Goal: Task Accomplishment & Management: Use online tool/utility

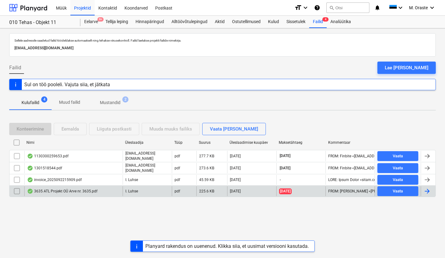
click at [64, 189] on div "3635 ATL Projekt OÜ Arve nr. 3635.pdf" at bounding box center [62, 191] width 70 height 5
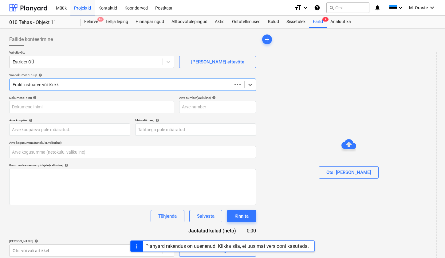
type input "0,00"
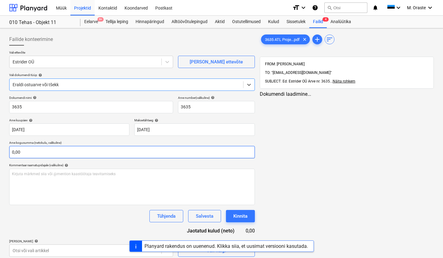
type input "3635"
type input "[DATE]"
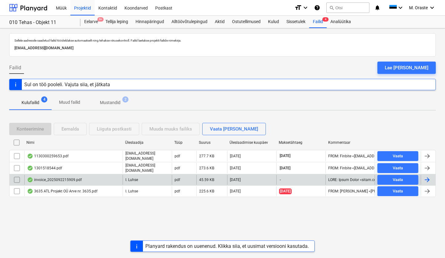
click at [70, 177] on div "invoice_2025092215909.pdf" at bounding box center [54, 179] width 55 height 5
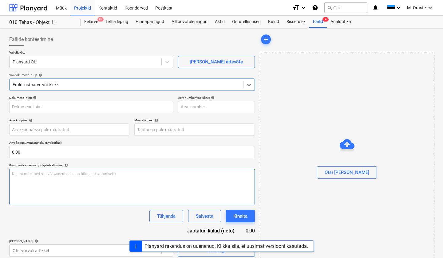
type input "2025092215909"
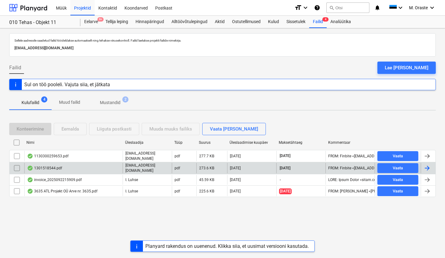
click at [53, 166] on div "1301518544.pdf" at bounding box center [44, 167] width 35 height 5
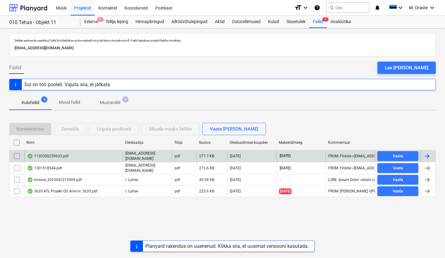
click at [67, 153] on div "1130300259653.pdf" at bounding box center [48, 155] width 42 height 5
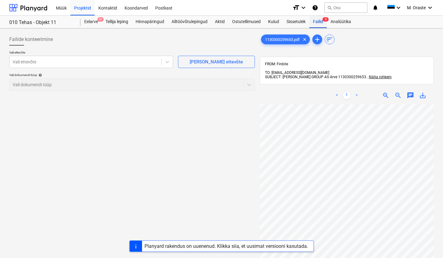
click at [321, 18] on div "Failid 4" at bounding box center [318, 22] width 18 height 12
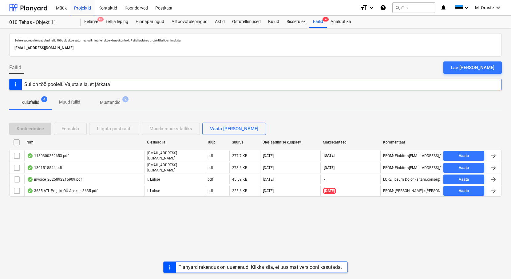
click at [408, 230] on div "Sellele aadressile saadetud failid töödeldakse automaatselt ning tehakse viirus…" at bounding box center [255, 153] width 511 height 251
click at [115, 101] on p "Mustandid" at bounding box center [110, 102] width 21 height 6
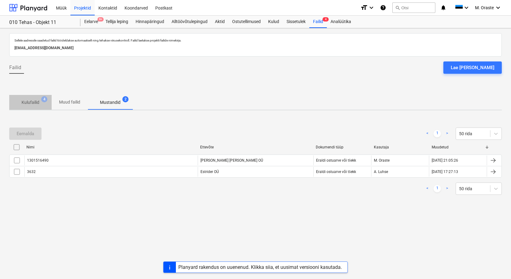
click at [28, 102] on p "Kulufailid" at bounding box center [31, 102] width 18 height 6
